Goal: Task Accomplishment & Management: Complete application form

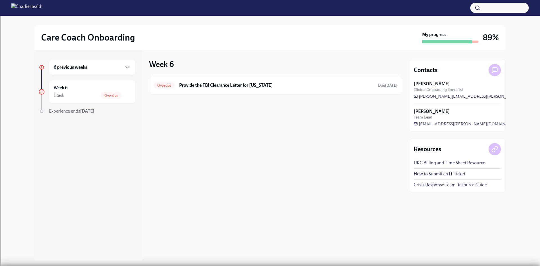
click at [69, 69] on h6 "6 previous weeks" at bounding box center [70, 67] width 33 height 6
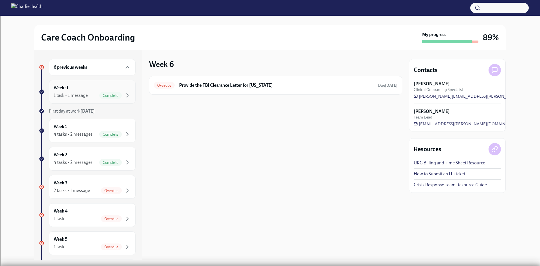
click at [95, 92] on div "1 task • 1 message Complete" at bounding box center [92, 95] width 77 height 7
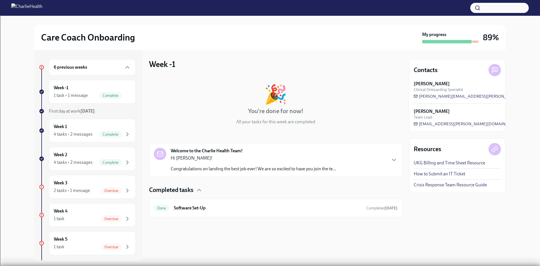
click at [196, 144] on div "Welcome to the Charlie Health Team! Hi [PERSON_NAME]! Congratulations on landin…" at bounding box center [275, 160] width 253 height 34
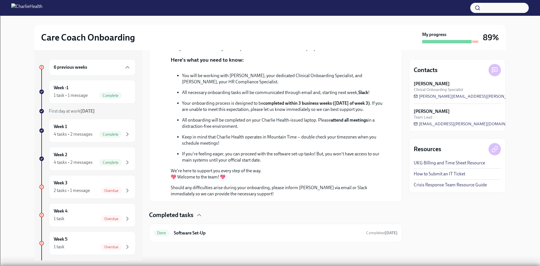
scroll to position [203, 0]
click at [200, 233] on h6 "Software Set-Up" at bounding box center [268, 233] width 188 height 6
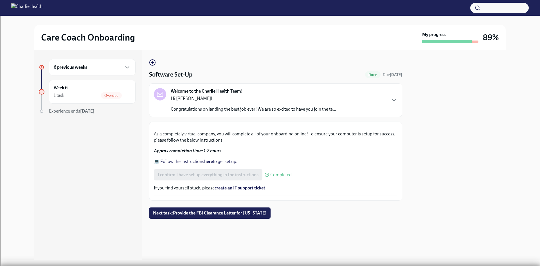
click at [95, 67] on div "6 previous weeks" at bounding box center [92, 67] width 77 height 7
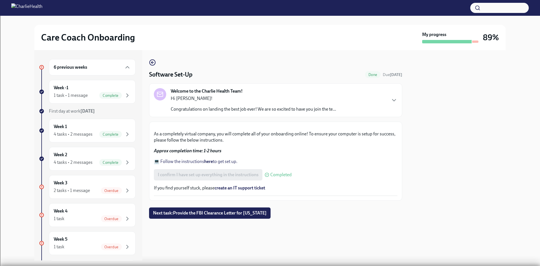
click at [490, 11] on button "button" at bounding box center [500, 8] width 59 height 10
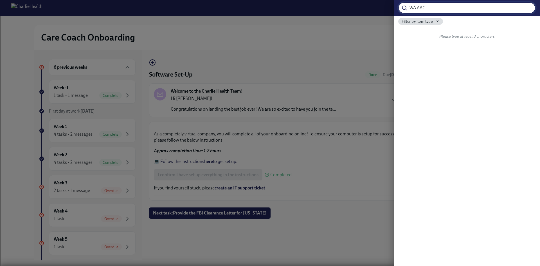
type input "WA AAC"
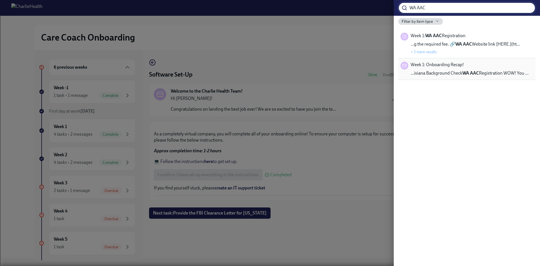
click at [462, 68] on span "Week 1: Onboarding Recap!" at bounding box center [437, 65] width 53 height 6
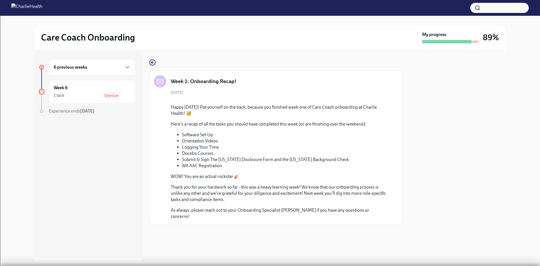
click at [67, 70] on h6 "6 previous weeks" at bounding box center [70, 67] width 33 height 6
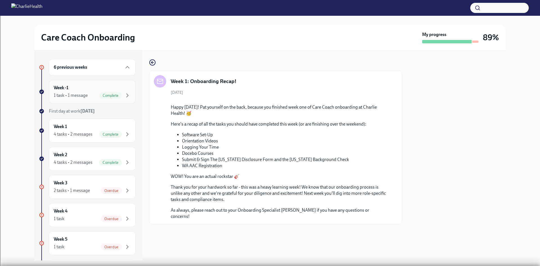
click at [71, 88] on div "Week -1 1 task • 1 message Complete" at bounding box center [92, 92] width 77 height 14
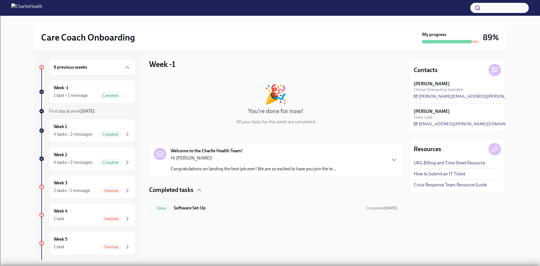
click at [183, 207] on h6 "Software Set-Up" at bounding box center [268, 208] width 188 height 6
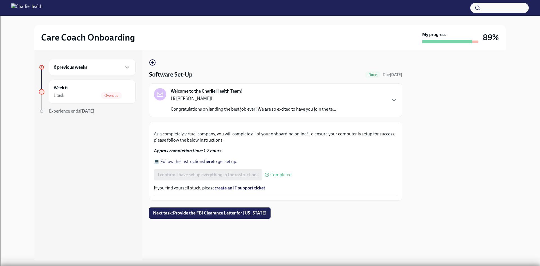
click at [101, 62] on div "6 previous weeks" at bounding box center [92, 67] width 87 height 16
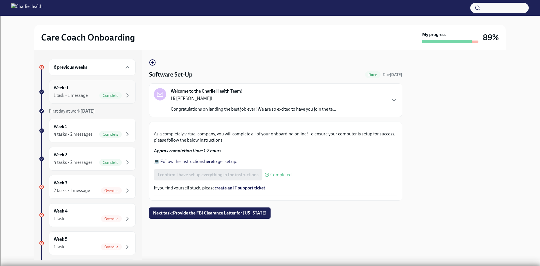
click at [82, 88] on div "Week -1 1 task • 1 message Complete" at bounding box center [92, 92] width 77 height 14
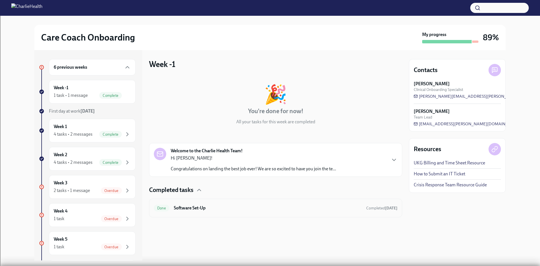
click at [246, 205] on h6 "Software Set-Up" at bounding box center [268, 208] width 188 height 6
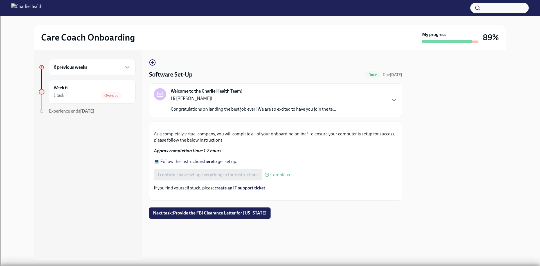
scroll to position [136, 0]
click at [88, 64] on div "6 previous weeks" at bounding box center [92, 67] width 77 height 7
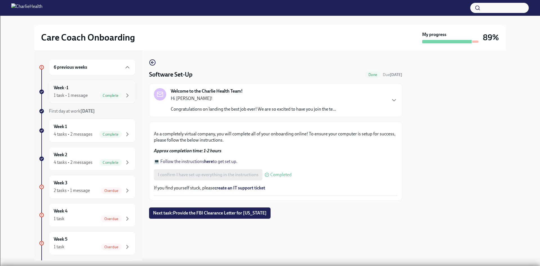
click at [84, 97] on div "1 task • 1 message" at bounding box center [71, 95] width 34 height 6
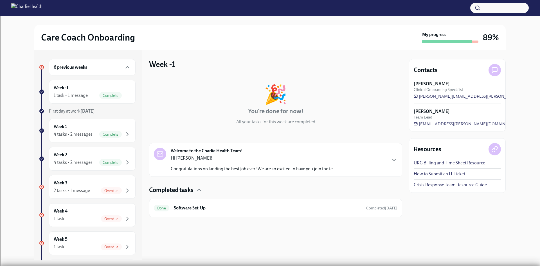
click at [292, 150] on div "Welcome to the Charlie Health Team! Hi [PERSON_NAME]! Congratulations on landin…" at bounding box center [254, 160] width 166 height 24
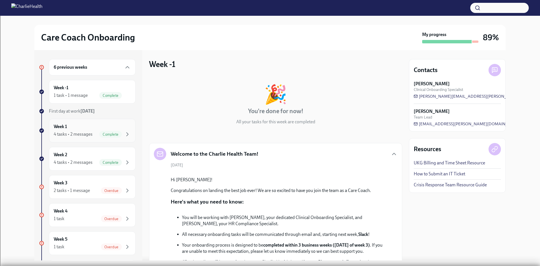
click at [64, 129] on h6 "Week 1" at bounding box center [60, 127] width 13 height 6
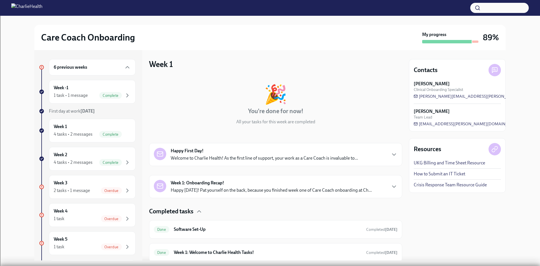
click at [281, 151] on div "Happy First Day! Welcome to Charlie Health! As the first line of support, your …" at bounding box center [264, 155] width 187 height 14
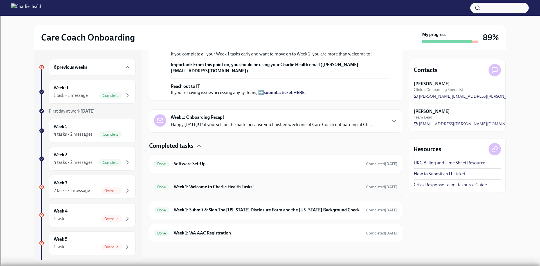
scroll to position [273, 0]
click at [280, 115] on div "Week 1: Onboarding Recap! Happy [DATE]! Pat yourself on the back, because you f…" at bounding box center [271, 121] width 201 height 14
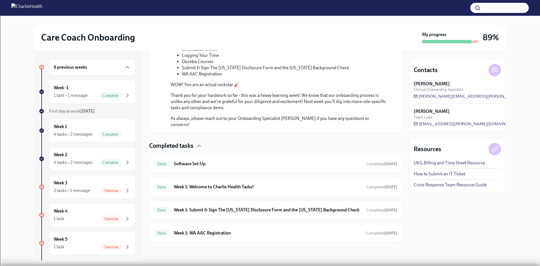
scroll to position [558, 0]
click at [251, 187] on h6 "Week 1: Welcome to Charlie Health Tasks!" at bounding box center [268, 187] width 188 height 6
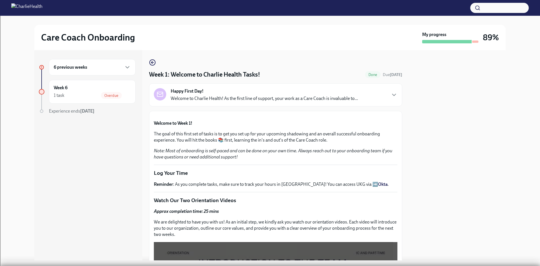
click at [104, 71] on div "6 previous weeks" at bounding box center [92, 67] width 87 height 16
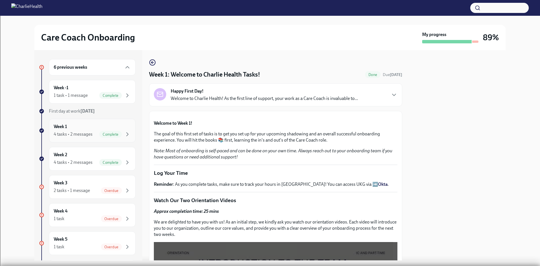
click at [81, 129] on div "Week 1 4 tasks • 2 messages Complete" at bounding box center [92, 131] width 77 height 14
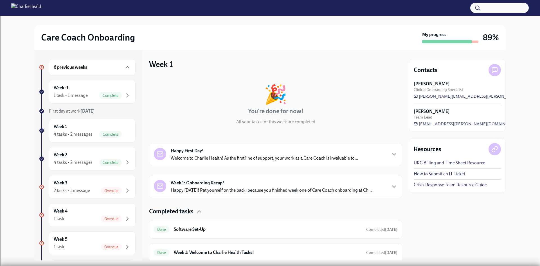
click at [213, 185] on strong "Week 1: Onboarding Recap!" at bounding box center [197, 183] width 53 height 6
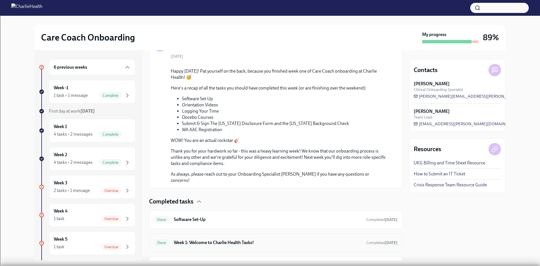
scroll to position [350, 0]
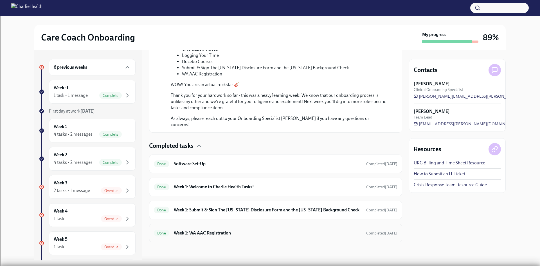
click at [198, 229] on div "Done Week 1: WA AAC Registration Completed [DATE]" at bounding box center [276, 233] width 244 height 9
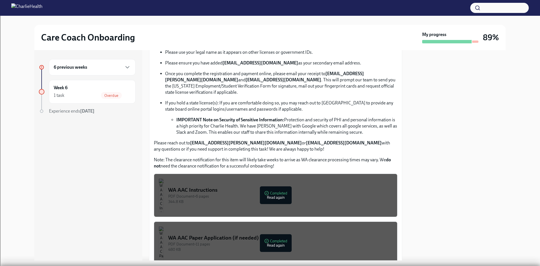
scroll to position [251, 0]
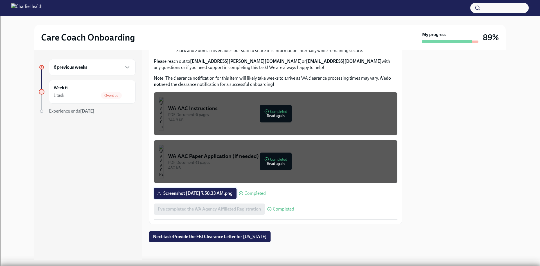
click at [225, 193] on span "Screenshot [DATE] 7.58.33 AM.png" at bounding box center [195, 194] width 75 height 6
click at [0, 0] on input "Screenshot [DATE] 7.58.33 AM.png" at bounding box center [0, 0] width 0 height 0
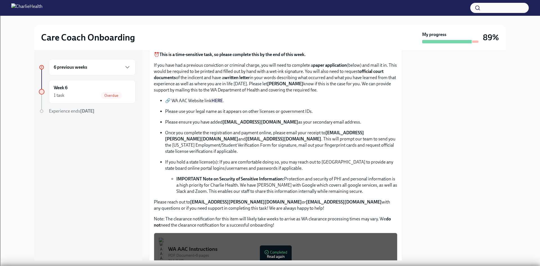
scroll to position [53, 0]
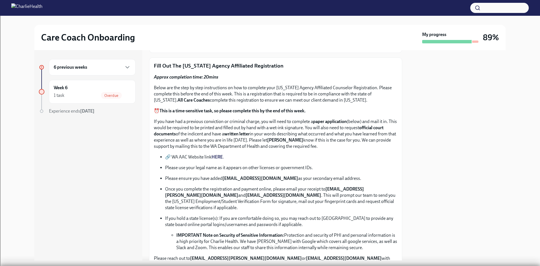
click at [223, 155] on strong "HERE" at bounding box center [217, 156] width 11 height 5
